Goal: Task Accomplishment & Management: Manage account settings

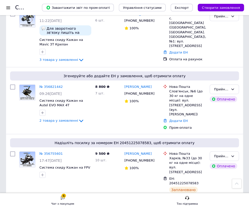
scroll to position [276, 0]
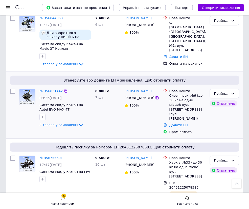
click at [94, 101] on div "8 800 ₴ 7 шт." at bounding box center [107, 112] width 29 height 50
click at [67, 123] on span "2 товара у замовленні" at bounding box center [58, 125] width 39 height 4
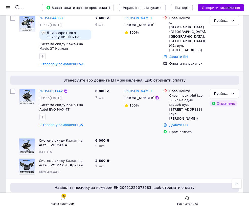
click at [14, 89] on input "checkbox" at bounding box center [12, 91] width 5 height 5
checkbox input "true"
click at [64, 89] on icon at bounding box center [66, 91] width 4 height 4
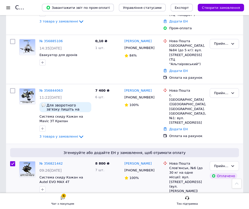
scroll to position [299, 0]
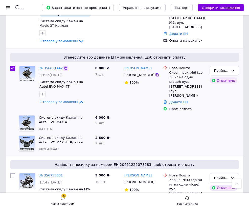
click at [64, 66] on icon at bounding box center [66, 68] width 4 height 4
click at [148, 114] on div at bounding box center [141, 124] width 39 height 20
click at [50, 66] on link "№ 356821442" at bounding box center [50, 68] width 23 height 4
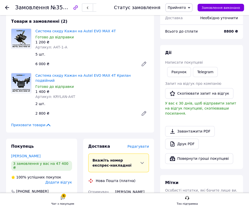
scroll to position [46, 0]
click at [138, 144] on span "Редагувати" at bounding box center [138, 146] width 22 height 4
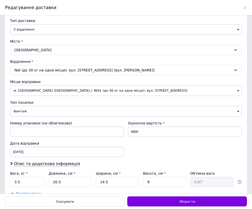
scroll to position [95, 0]
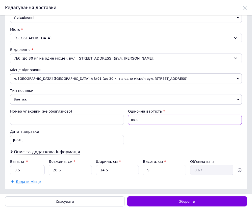
drag, startPoint x: 139, startPoint y: 120, endPoint x: 111, endPoint y: 120, distance: 27.6
click at [111, 120] on div "Номер упаковки (не обов'язково) Оціночна вартість 8800 Дата відправки [DATE] < …" at bounding box center [126, 127] width 236 height 40
type input "200"
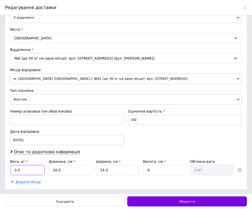
drag, startPoint x: 20, startPoint y: 169, endPoint x: -2, endPoint y: 169, distance: 21.8
click at [0, 17] on html "Замовлення №356821442 Статус замовлення Прийнято Виконано Скасовано Оплачено На…" at bounding box center [126, 8] width 252 height 17
type input "1"
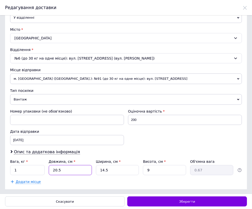
type input "2"
type input "0.1"
type input "24"
type input "0.78"
type input "24"
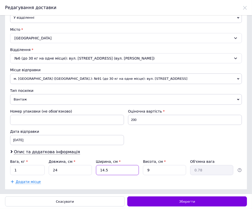
type input "3"
type input "0.16"
type input "34"
type input "1.84"
type input "34"
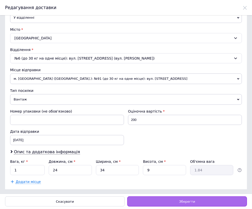
click at [171, 201] on div "Зберегти" at bounding box center [187, 202] width 120 height 10
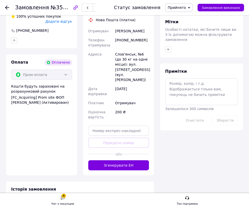
scroll to position [207, 0]
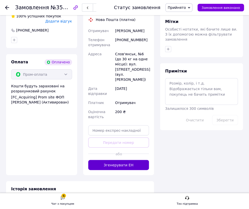
click at [114, 160] on button "Згенерувати ЕН" at bounding box center [118, 165] width 61 height 10
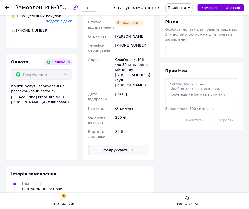
click at [120, 145] on button "Роздрукувати ЕН" at bounding box center [118, 150] width 61 height 10
click at [8, 8] on use at bounding box center [7, 8] width 4 height 4
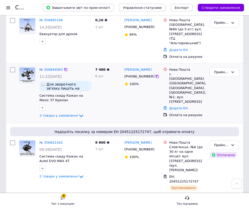
scroll to position [216, 0]
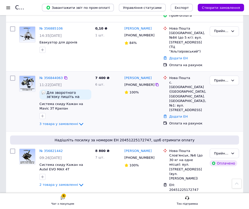
click at [13, 76] on input "checkbox" at bounding box center [12, 78] width 5 height 5
checkbox input "true"
click at [64, 76] on icon at bounding box center [66, 78] width 4 height 4
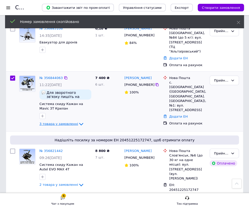
click at [61, 122] on span "3 товара у замовленні" at bounding box center [58, 124] width 39 height 4
checkbox input "true"
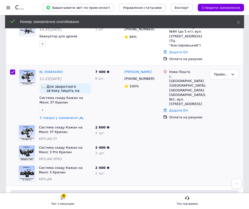
scroll to position [239, 0]
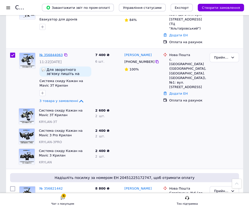
click at [52, 53] on link "№ 356844063" at bounding box center [50, 55] width 23 height 4
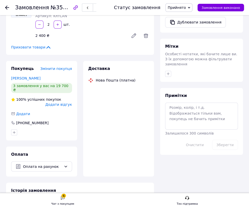
scroll to position [164, 0]
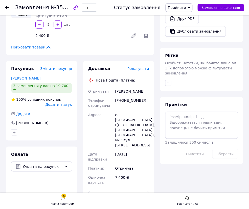
click at [138, 69] on span "Редагувати" at bounding box center [138, 69] width 22 height 4
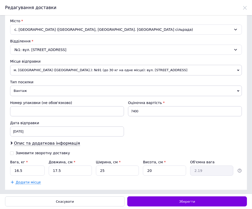
scroll to position [104, 0]
drag, startPoint x: 142, startPoint y: 110, endPoint x: 105, endPoint y: 112, distance: 36.2
click at [105, 112] on div "Номер упаковки (не обов'язково) Оціночна вартість 7400 Дата відправки [DATE] < …" at bounding box center [126, 118] width 236 height 40
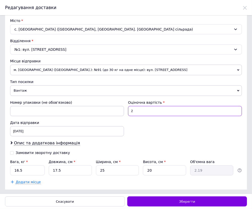
type input "200"
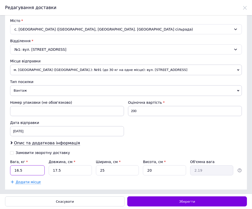
click at [0, 17] on html "Замовлення №356844063 Статус замовлення Прийнято Виконано Скасовано Оплачено На…" at bounding box center [126, 8] width 252 height 17
type input "1"
type input "2"
type input "0.25"
type input "24"
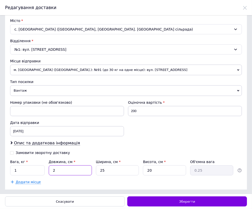
type input "3"
type input "24"
type input "3"
type input "0.36"
type input "34"
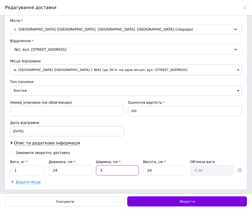
type input "4.08"
type input "34"
type input "9"
type input "1.84"
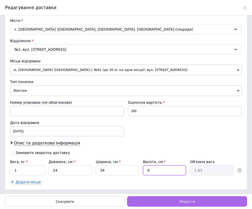
type input "9"
click at [184, 202] on span "Зберегти" at bounding box center [187, 202] width 16 height 4
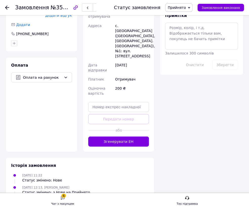
scroll to position [279, 0]
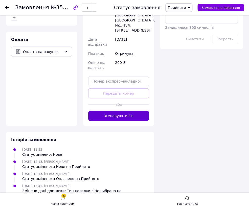
click at [113, 111] on button "Згенерувати ЕН" at bounding box center [118, 116] width 61 height 10
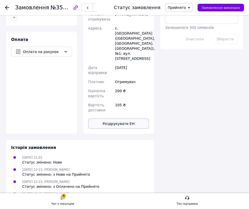
click at [116, 119] on button "Роздрукувати ЕН" at bounding box center [118, 124] width 61 height 10
click at [8, 7] on use at bounding box center [7, 8] width 4 height 4
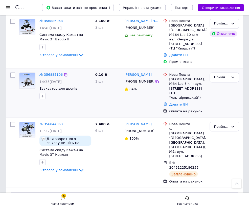
scroll to position [138, 0]
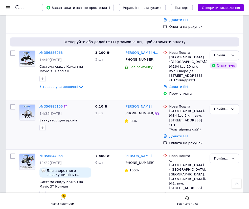
click at [91, 124] on div at bounding box center [65, 128] width 54 height 8
click at [93, 114] on div "№ 356885106 14:35[DATE] Евакуатор для дронів" at bounding box center [65, 117] width 56 height 31
click at [49, 105] on link "№ 356885106" at bounding box center [50, 107] width 23 height 4
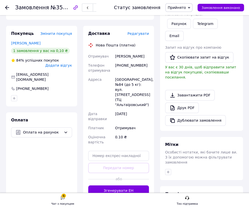
scroll to position [76, 0]
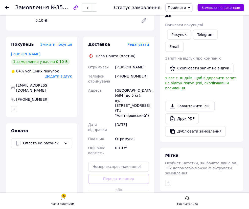
click at [140, 45] on span "Редагувати" at bounding box center [138, 44] width 22 height 4
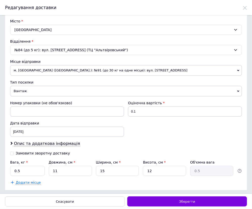
scroll to position [104, 0]
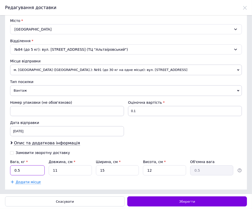
drag, startPoint x: 22, startPoint y: 171, endPoint x: 10, endPoint y: 171, distance: 11.1
click at [10, 171] on input "0.5" at bounding box center [27, 171] width 35 height 10
type input "0.3"
drag, startPoint x: 151, startPoint y: 171, endPoint x: 144, endPoint y: 169, distance: 7.5
click at [144, 169] on input "12" at bounding box center [164, 171] width 43 height 10
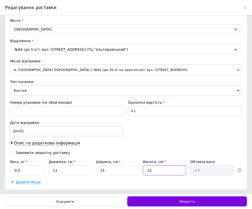
type input "1"
type input "0.1"
type input "10"
type input "0.41"
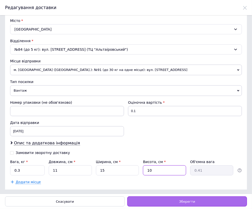
type input "10"
click at [184, 203] on span "Зберегти" at bounding box center [187, 202] width 16 height 4
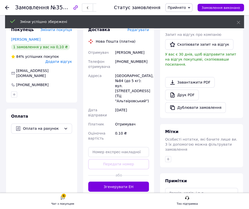
scroll to position [99, 0]
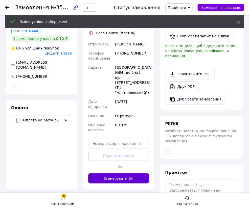
click at [120, 174] on button "Згенерувати ЕН" at bounding box center [118, 179] width 61 height 10
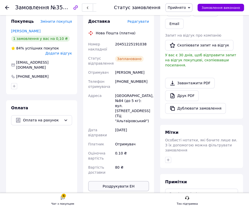
click at [114, 181] on button "Роздрукувати ЕН" at bounding box center [118, 186] width 61 height 10
click at [8, 8] on icon at bounding box center [7, 8] width 4 height 4
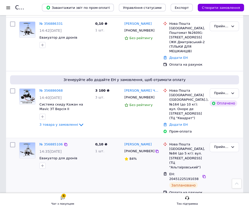
scroll to position [92, 0]
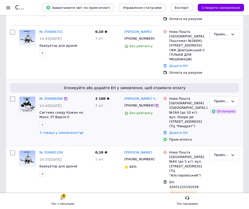
click at [97, 119] on div "3 100 ₴ 3 шт." at bounding box center [107, 120] width 29 height 50
click at [65, 131] on span "3 товара у замовленні" at bounding box center [58, 133] width 39 height 4
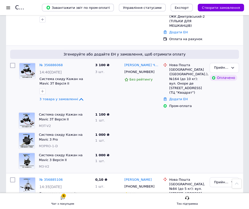
scroll to position [115, 0]
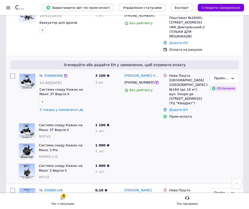
click at [13, 74] on input "checkbox" at bounding box center [12, 76] width 5 height 5
checkbox input "true"
click at [64, 74] on icon at bounding box center [65, 75] width 3 height 3
click at [51, 74] on link "№ 356886068" at bounding box center [50, 76] width 23 height 4
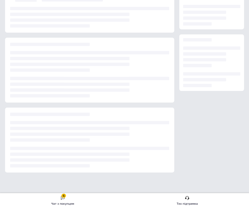
scroll to position [115, 0]
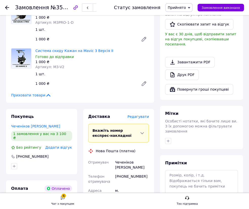
click at [140, 118] on span "Редагувати" at bounding box center [138, 117] width 22 height 4
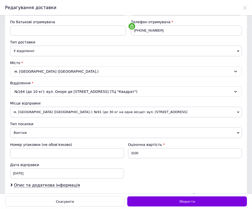
scroll to position [69, 0]
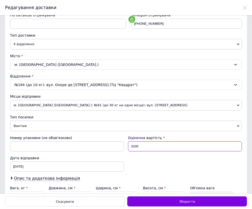
drag, startPoint x: 139, startPoint y: 146, endPoint x: 119, endPoint y: 146, distance: 19.7
click at [119, 146] on div "Номер упаковки (не обов'язково) Оціночна вартість 3100 Дата відправки [DATE] < …" at bounding box center [126, 154] width 236 height 40
type input "200"
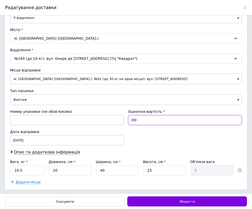
scroll to position [95, 0]
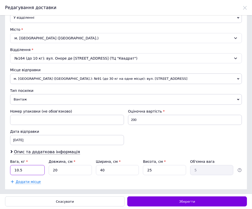
drag, startPoint x: 23, startPoint y: 170, endPoint x: -3, endPoint y: 163, distance: 26.2
click at [0, 17] on html "Замовлення №356886068 Статус замовлення Прийнято Виконано Скасовано Оплачено На…" at bounding box center [126, 8] width 252 height 17
type input "0.8"
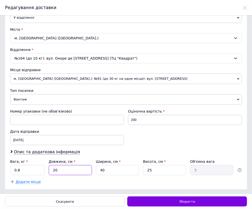
drag, startPoint x: 57, startPoint y: 169, endPoint x: 48, endPoint y: 169, distance: 9.4
click at [49, 169] on input "20" at bounding box center [70, 170] width 43 height 10
type input "1"
type input "0.25"
type input "17"
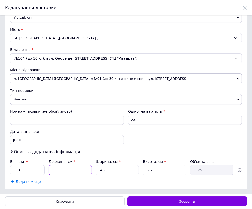
type input "4.25"
type input "17"
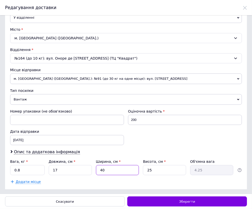
type input "2"
type input "0.21"
type input "24"
type input "2.55"
type input "24"
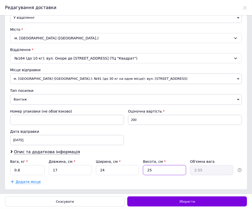
type input "9"
type input "0.92"
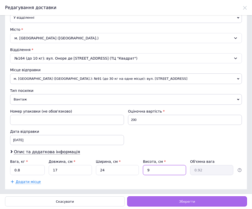
type input "9"
click at [171, 204] on div "Зберегти" at bounding box center [187, 202] width 120 height 10
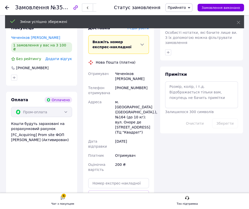
scroll to position [230, 0]
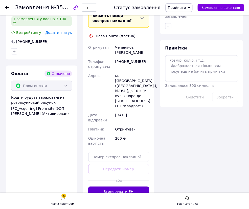
click at [111, 187] on button "Згенерувати ЕН" at bounding box center [118, 192] width 61 height 10
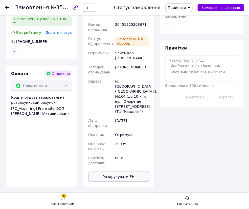
click at [117, 172] on button "Роздрукувати ЕН" at bounding box center [118, 177] width 61 height 10
click at [7, 7] on icon at bounding box center [7, 8] width 4 height 4
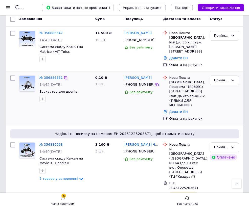
scroll to position [23, 0]
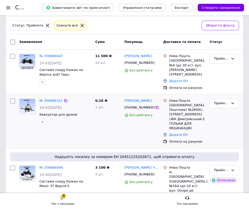
click at [105, 128] on div "0,10 ₴ 1 шт." at bounding box center [107, 122] width 29 height 50
click at [101, 124] on div "0,10 ₴ 1 шт." at bounding box center [107, 122] width 29 height 50
click at [51, 99] on link "№ 356886331" at bounding box center [50, 101] width 23 height 4
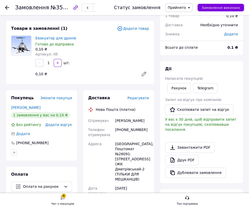
click at [142, 99] on span "Редагувати" at bounding box center [138, 98] width 22 height 4
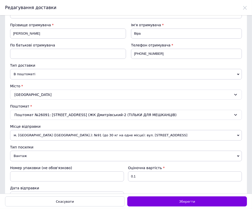
scroll to position [104, 0]
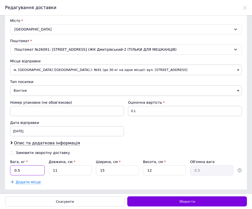
drag, startPoint x: 21, startPoint y: 170, endPoint x: 6, endPoint y: 170, distance: 15.2
click at [6, 170] on div "Спосіб доставки Нова Пошта (платна) Платник Отримувач Відправник Прізвище отрим…" at bounding box center [126, 50] width 242 height 279
type input "0.3"
drag, startPoint x: 152, startPoint y: 169, endPoint x: 137, endPoint y: 169, distance: 14.9
click at [137, 169] on div "Вага, кг * 0.3 Довжина, см * 11 Ширина, см * 15 Висота, см * 12 Об'ємна вага 0.5" at bounding box center [126, 168] width 232 height 16
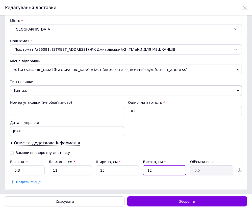
type input "1"
type input "0.1"
type input "10"
type input "0.41"
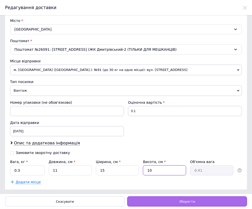
type input "10"
click at [178, 204] on div "Зберегти" at bounding box center [187, 202] width 120 height 10
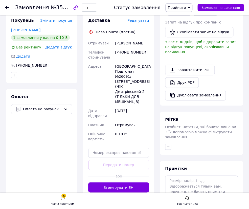
scroll to position [115, 0]
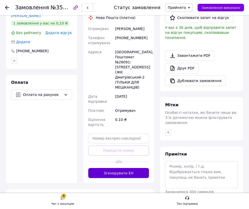
click at [111, 168] on button "Згенерувати ЕН" at bounding box center [118, 173] width 61 height 10
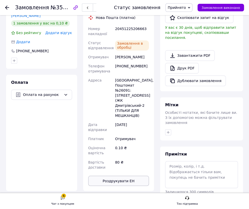
click at [116, 176] on button "Роздрукувати ЕН" at bounding box center [118, 181] width 61 height 10
click at [8, 6] on icon at bounding box center [7, 8] width 4 height 4
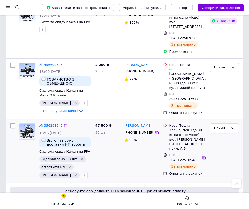
scroll to position [488, 0]
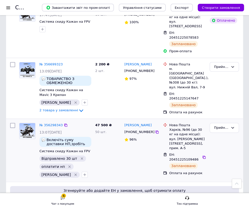
click at [129, 121] on div "[PERSON_NAME] [PHONE_NUMBER] 96%" at bounding box center [141, 150] width 39 height 59
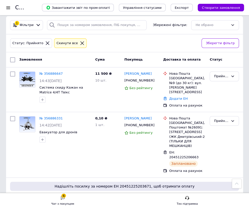
scroll to position [0, 0]
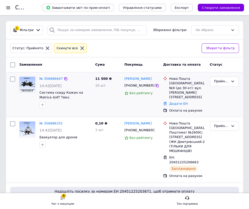
click at [105, 99] on div "11 500 ₴ 10 шт." at bounding box center [107, 95] width 29 height 40
click at [12, 78] on input "checkbox" at bounding box center [12, 79] width 5 height 5
checkbox input "true"
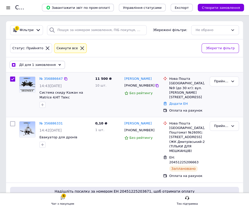
click at [74, 81] on div "№ 356886647" at bounding box center [65, 79] width 53 height 6
